Goal: Complete application form

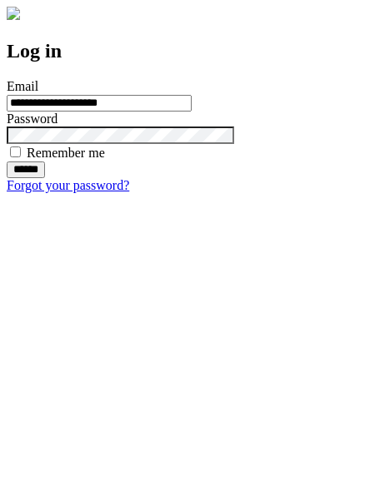
type input "**********"
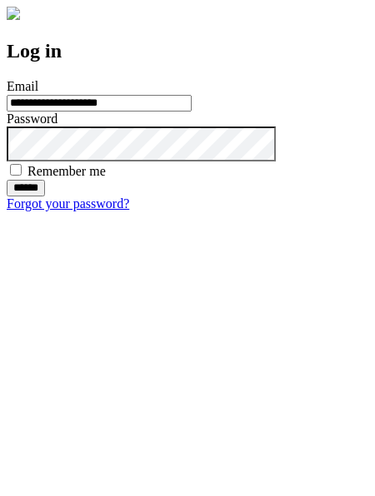
click at [45, 197] on input "******" at bounding box center [26, 188] width 38 height 17
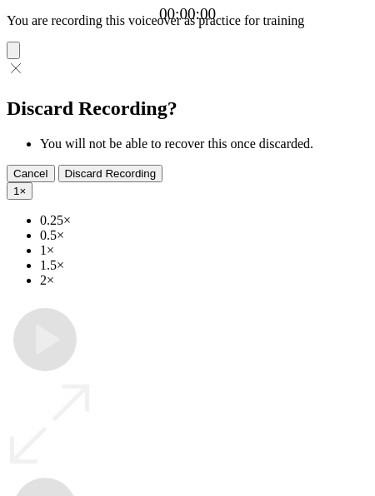
type input "**********"
